Goal: Information Seeking & Learning: Learn about a topic

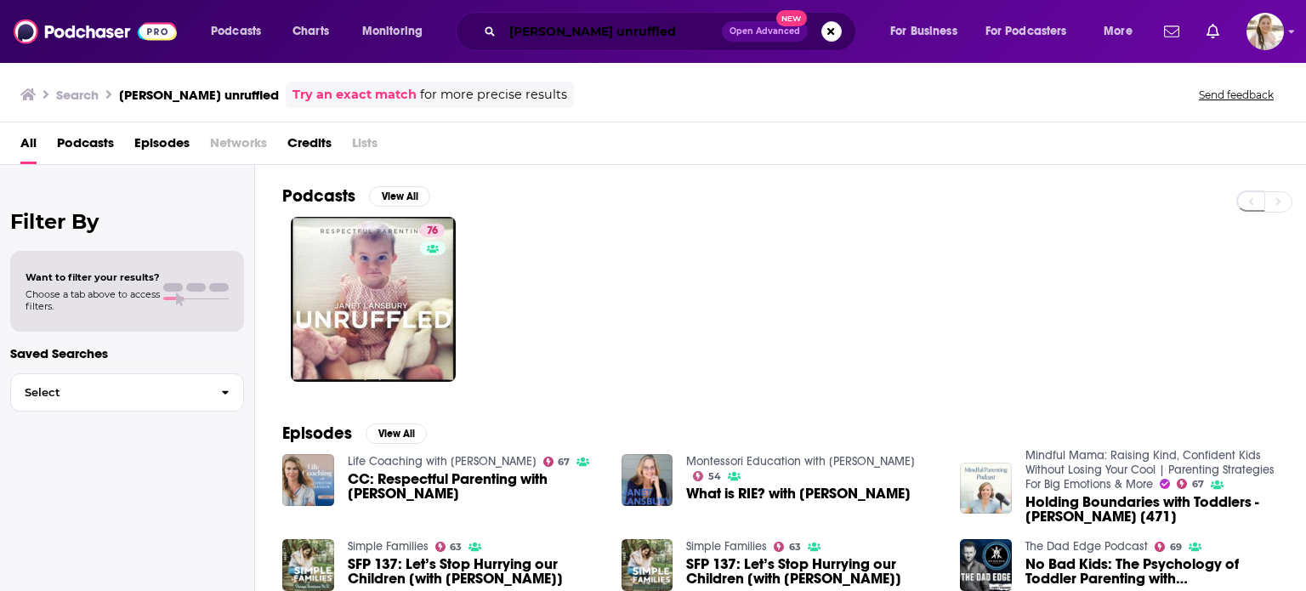
click at [616, 30] on input "[PERSON_NAME] unruffled" at bounding box center [611, 31] width 219 height 27
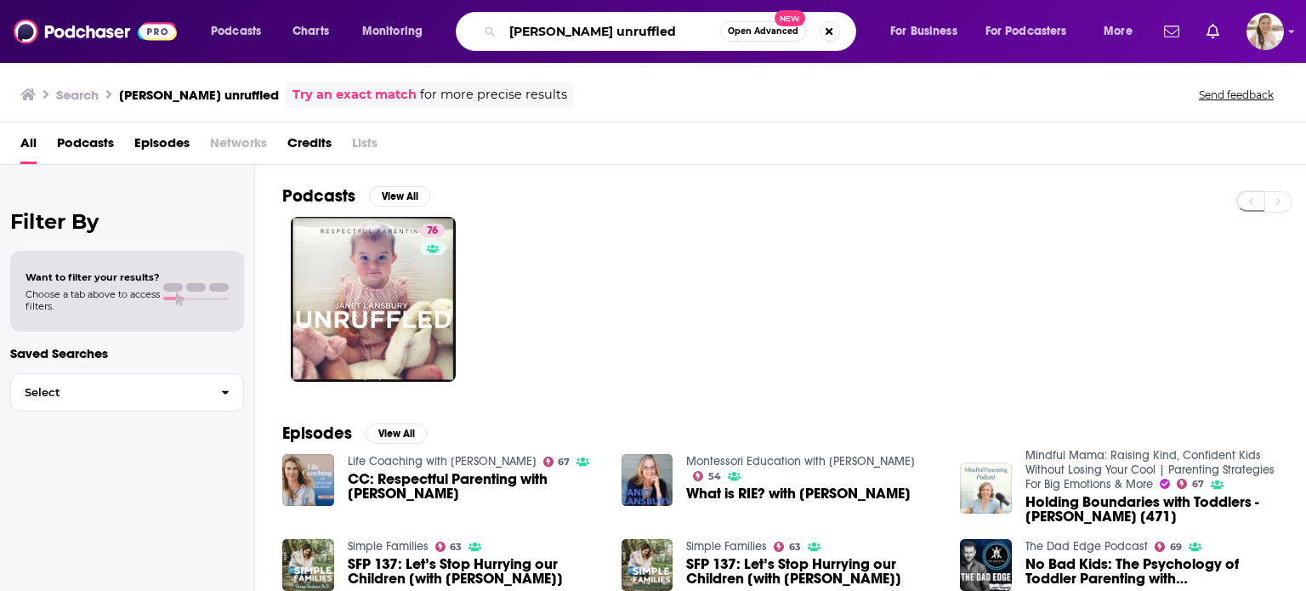
click at [616, 30] on input "[PERSON_NAME] unruffled" at bounding box center [611, 31] width 218 height 27
type input "life in seven songs"
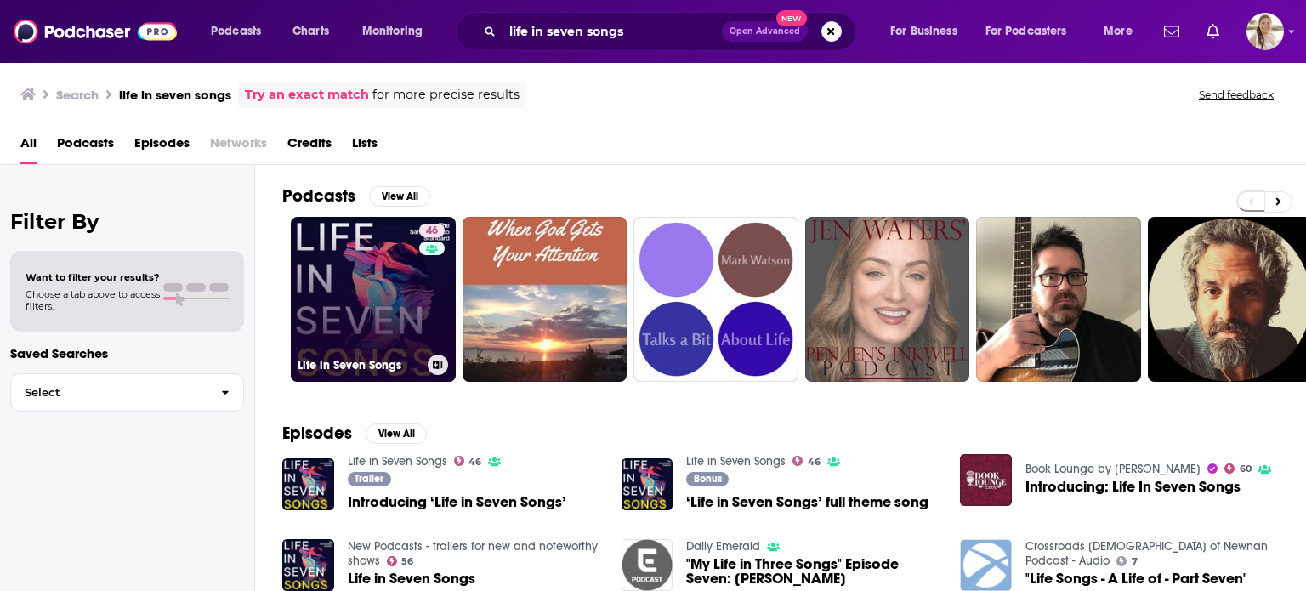
click at [383, 261] on link "46 Life in Seven Songs" at bounding box center [373, 299] width 165 height 165
